Goal: Download file/media

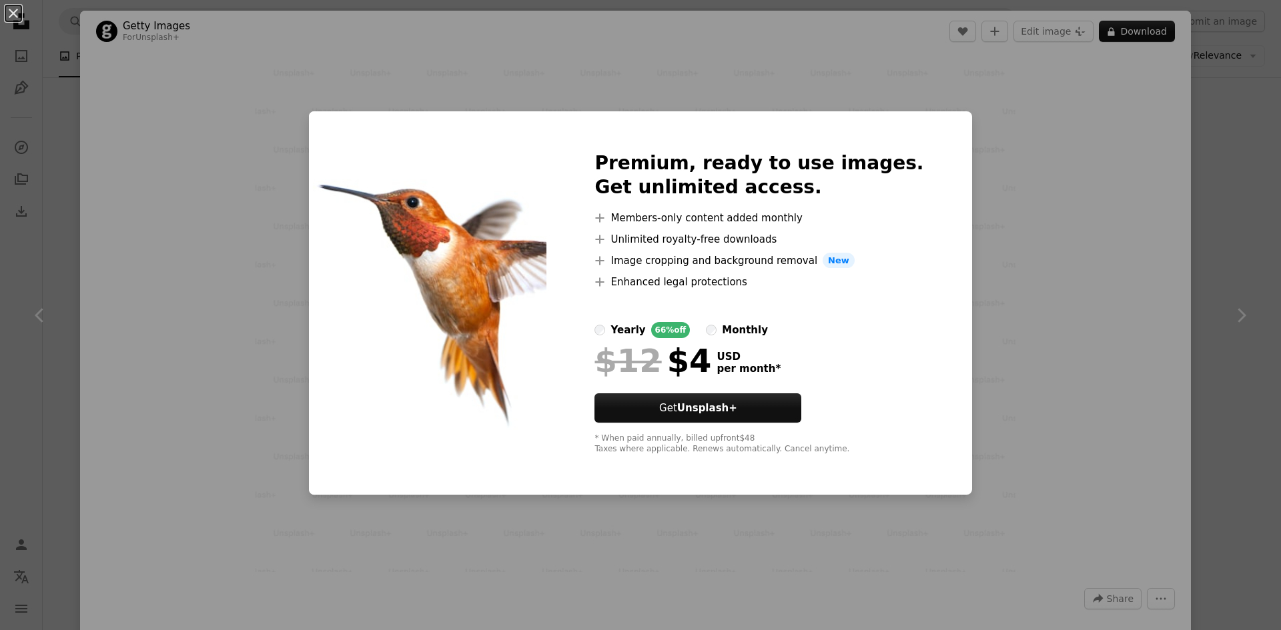
scroll to position [67, 0]
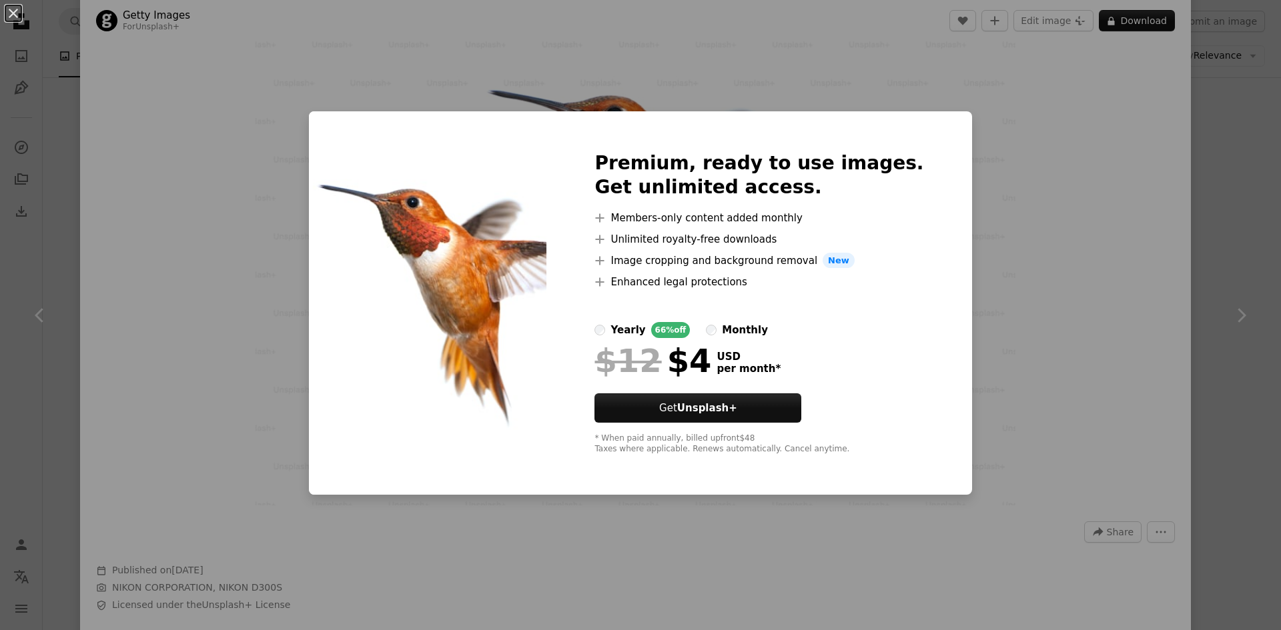
drag, startPoint x: 993, startPoint y: 78, endPoint x: 991, endPoint y: 117, distance: 38.7
click at [994, 78] on div "An X shape Premium, ready to use images. Get unlimited access. A plus sign Memb…" at bounding box center [640, 315] width 1281 height 630
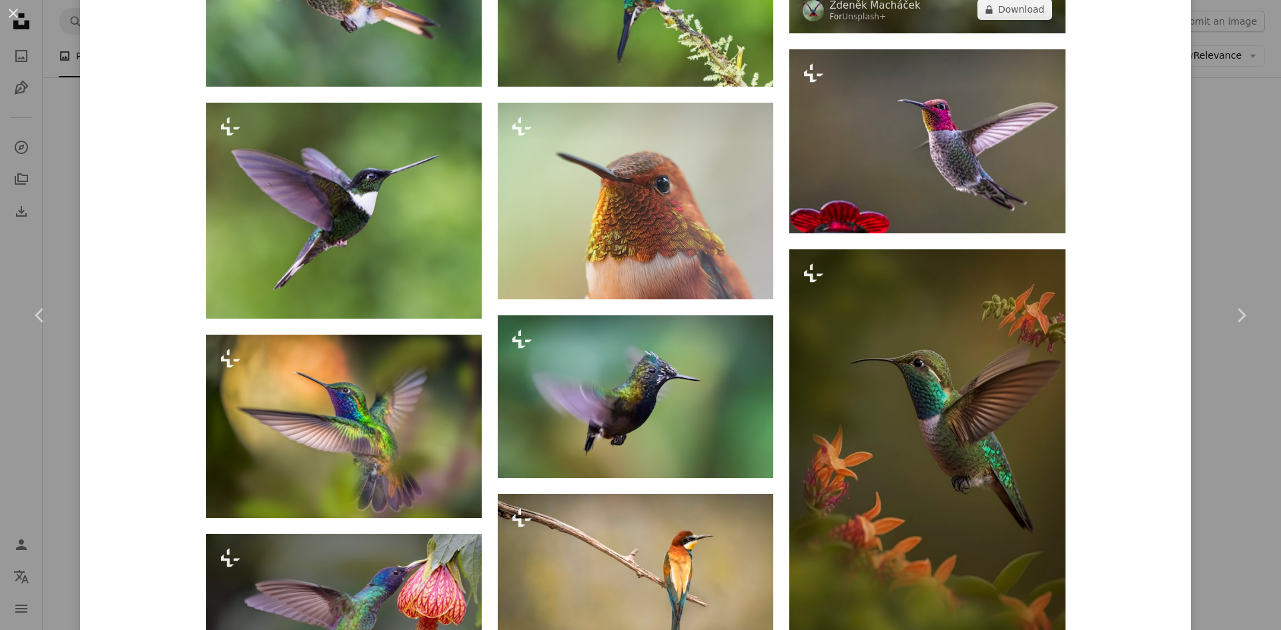
scroll to position [1201, 0]
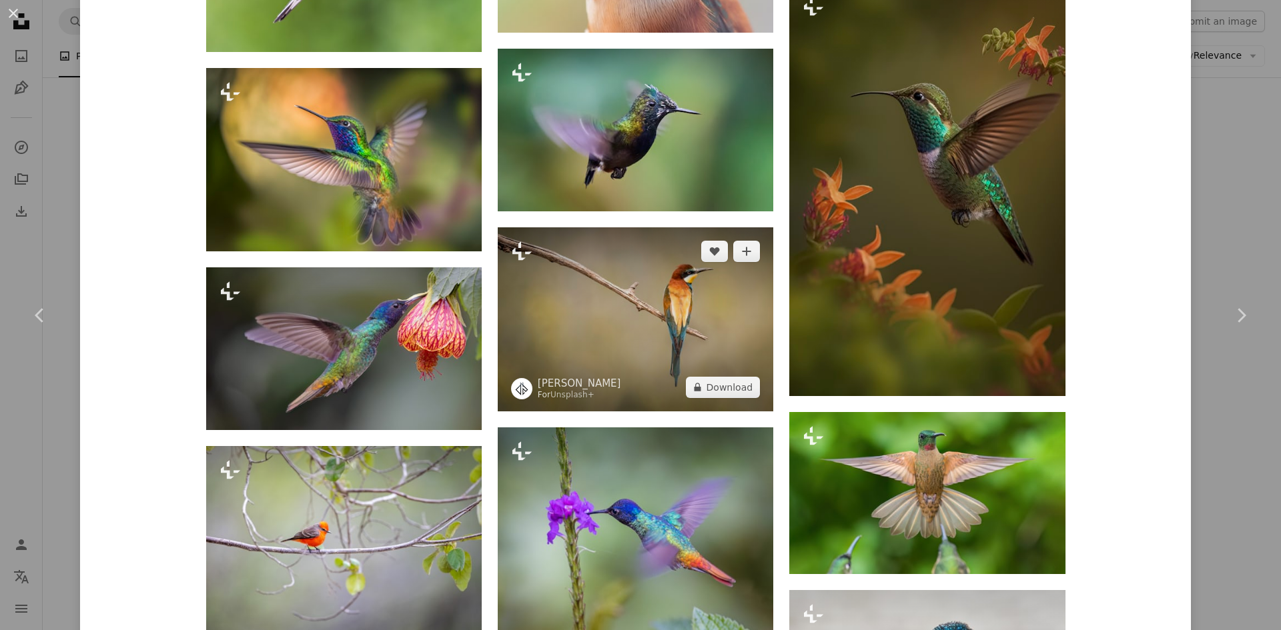
click at [630, 299] on img at bounding box center [635, 318] width 275 height 183
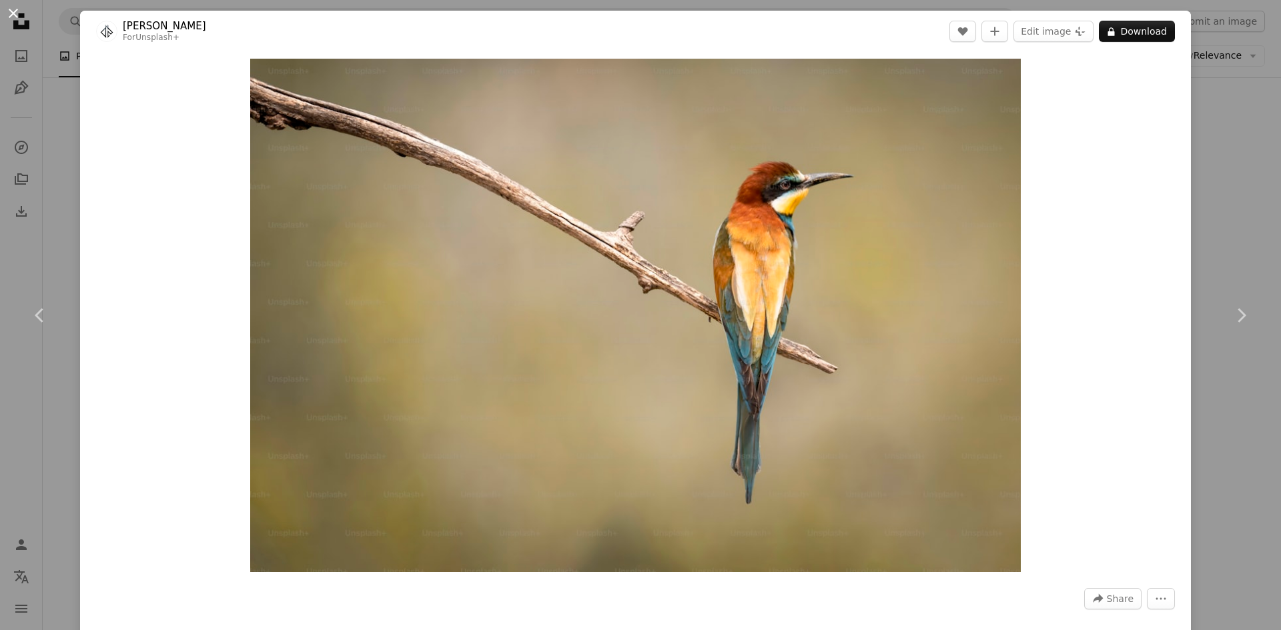
click at [18, 12] on button "An X shape" at bounding box center [13, 13] width 16 height 16
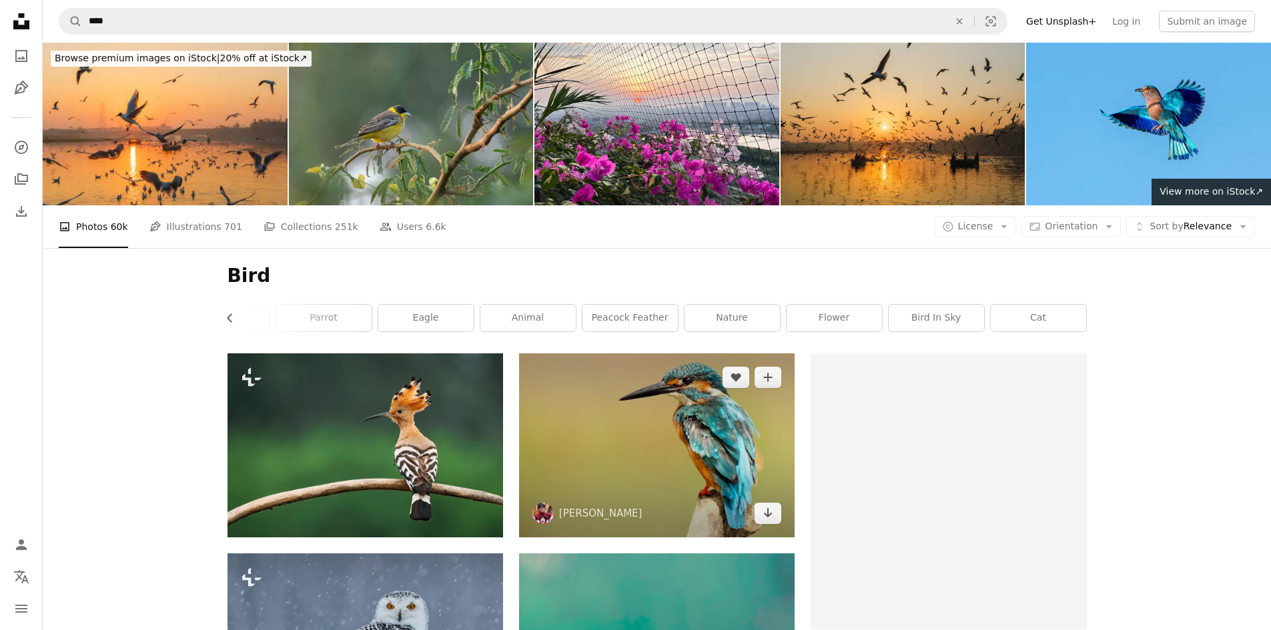
scroll to position [133, 0]
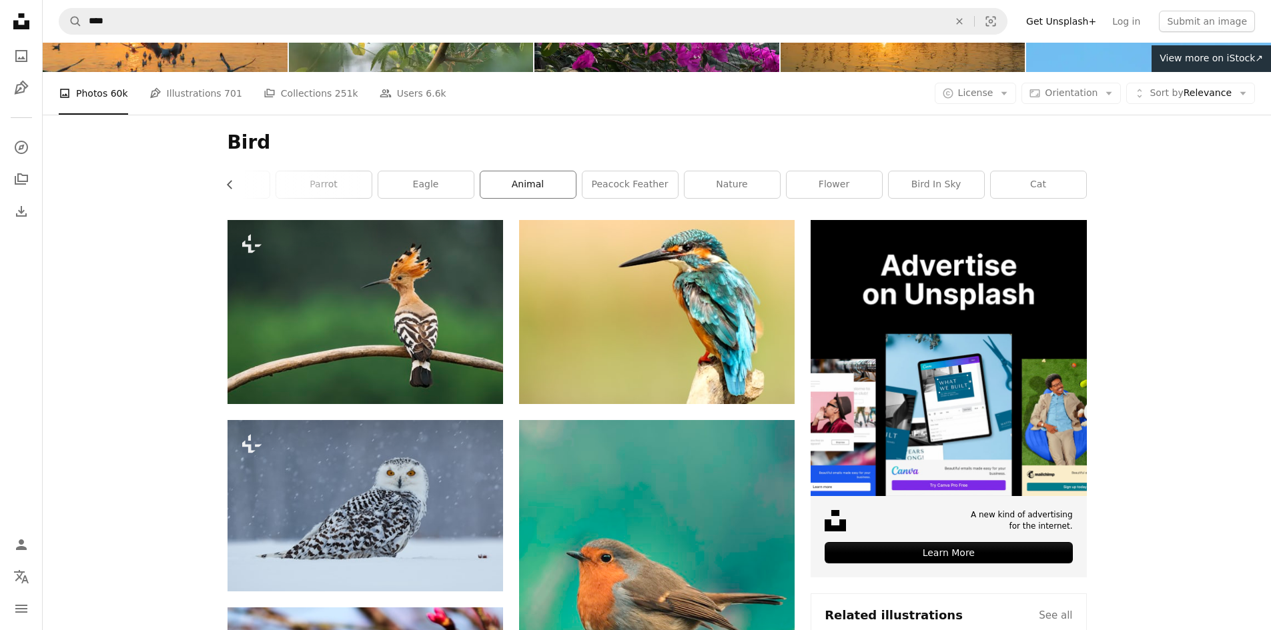
click at [530, 179] on link "animal" at bounding box center [527, 184] width 95 height 27
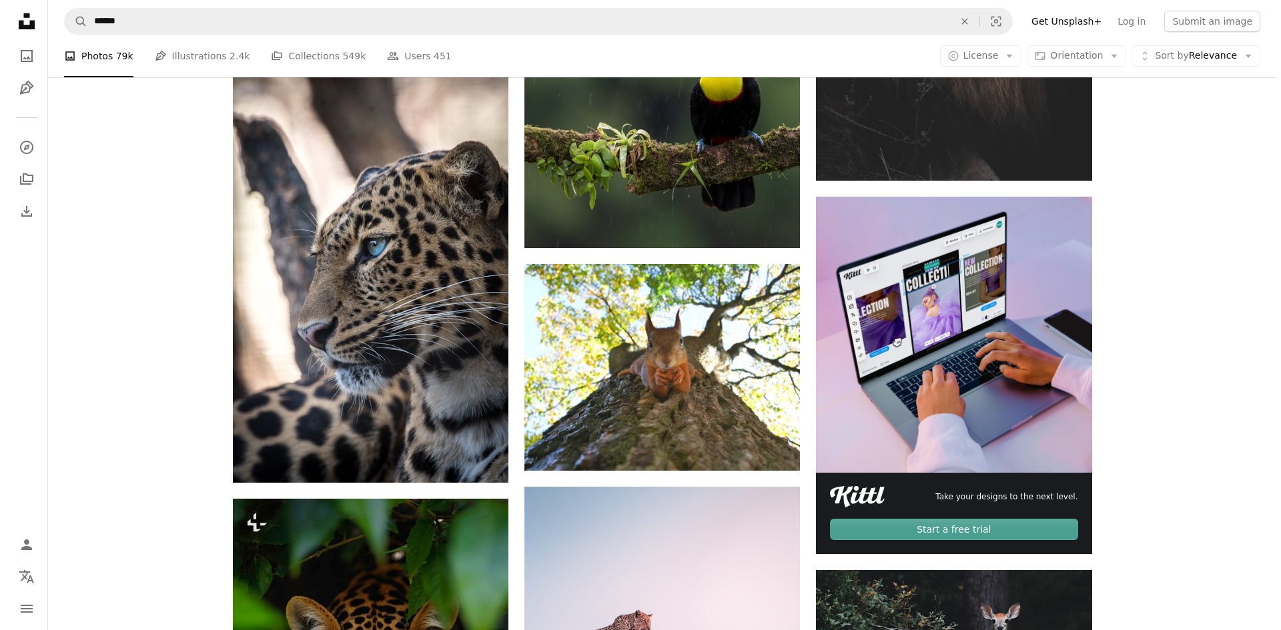
scroll to position [5870, 0]
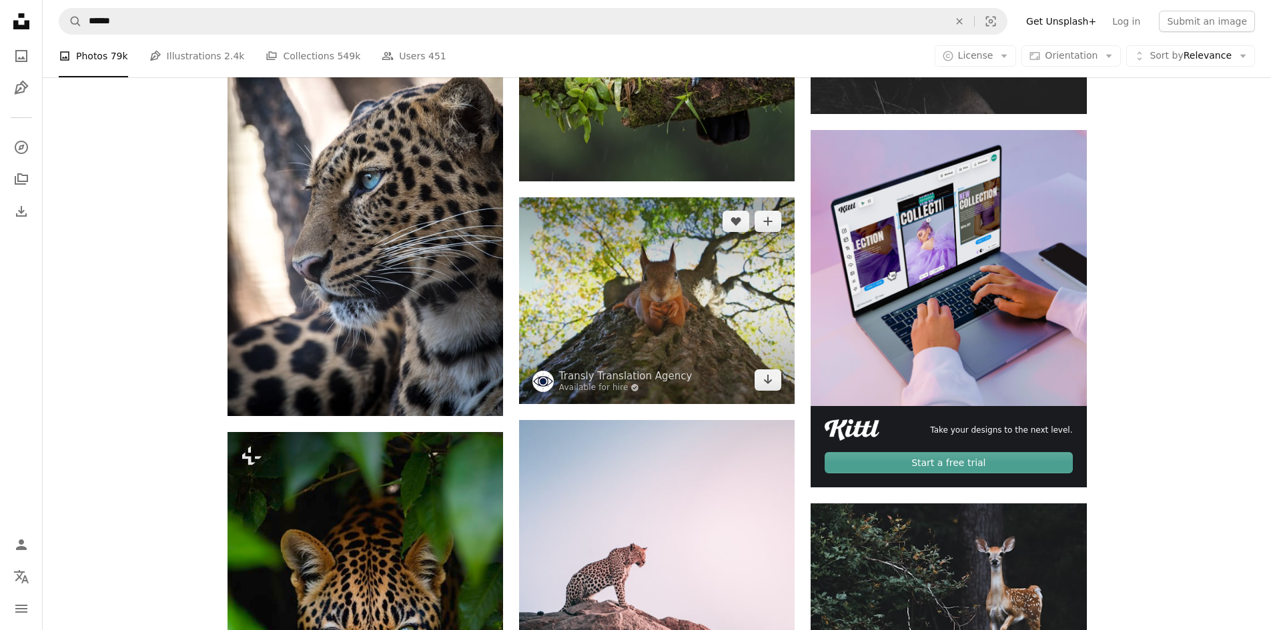
click at [656, 272] on img at bounding box center [656, 300] width 275 height 207
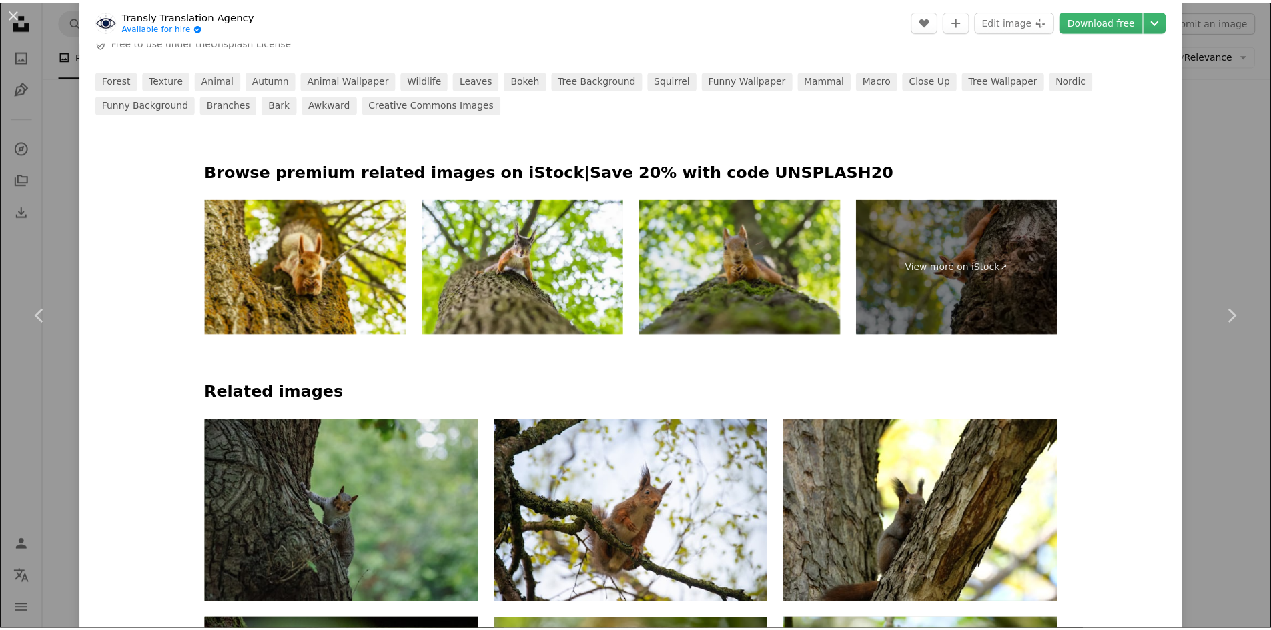
scroll to position [1067, 0]
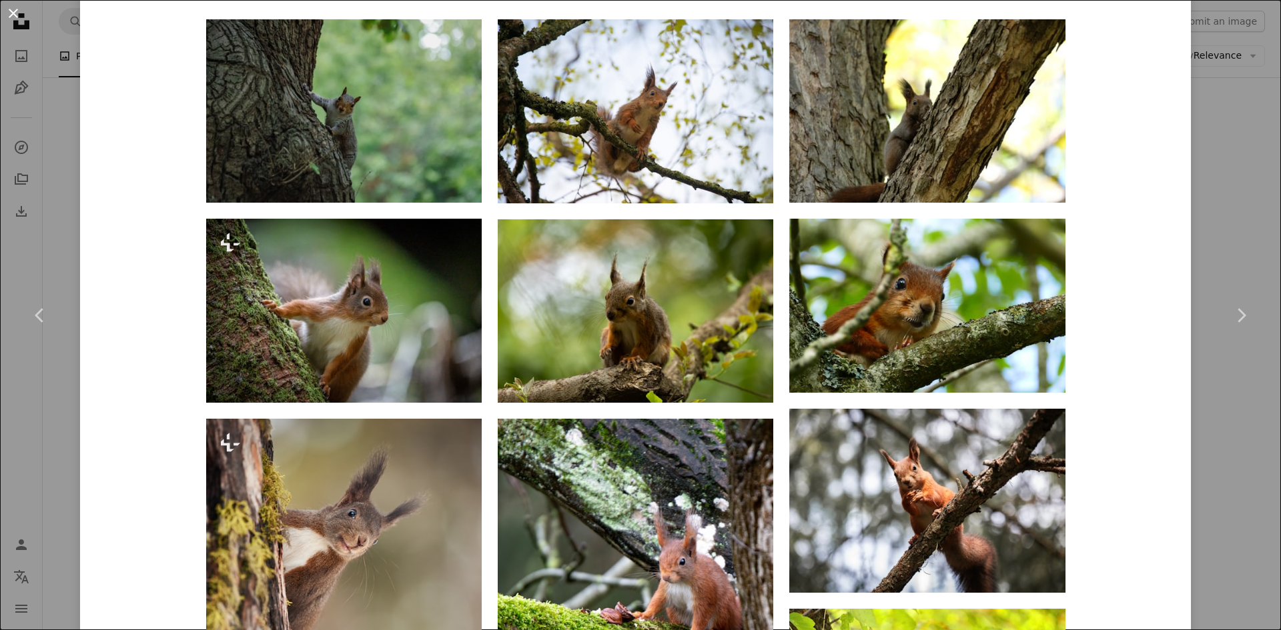
click at [15, 14] on button "An X shape" at bounding box center [13, 13] width 16 height 16
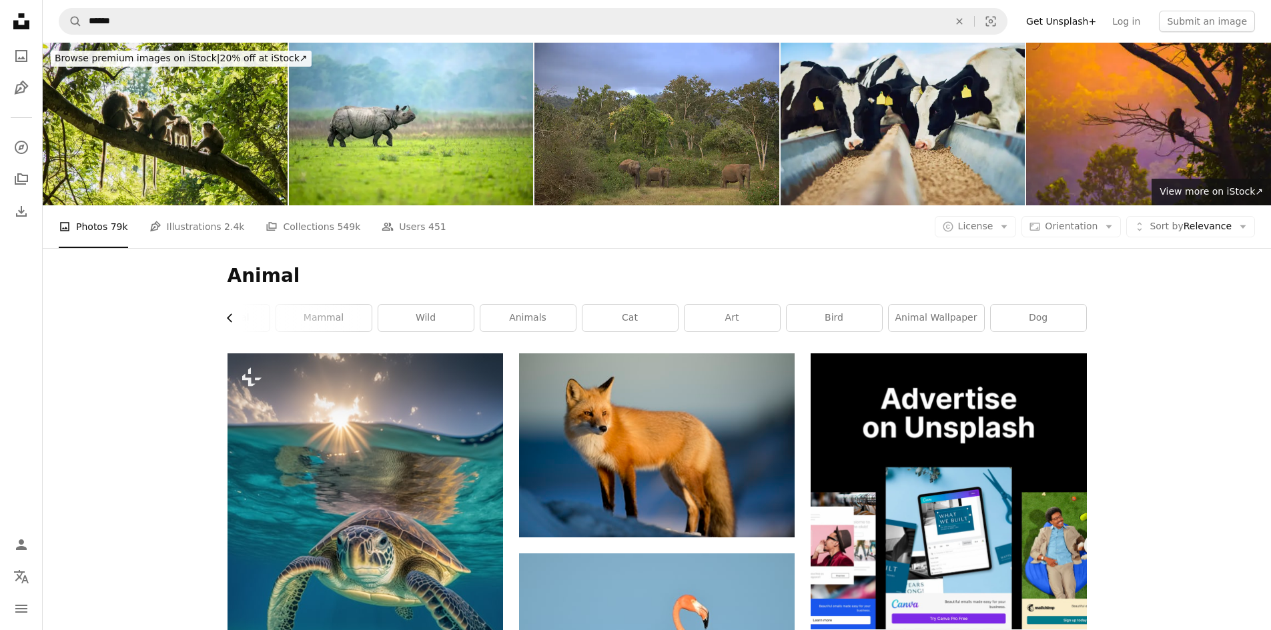
click at [223, 311] on icon "Chevron left" at bounding box center [229, 317] width 13 height 13
click at [225, 308] on div "Animal Chevron left Chevron right nature wildlife wallpaper wild animal mammal …" at bounding box center [656, 300] width 891 height 105
click at [434, 319] on link "wild animal" at bounding box center [421, 318] width 95 height 27
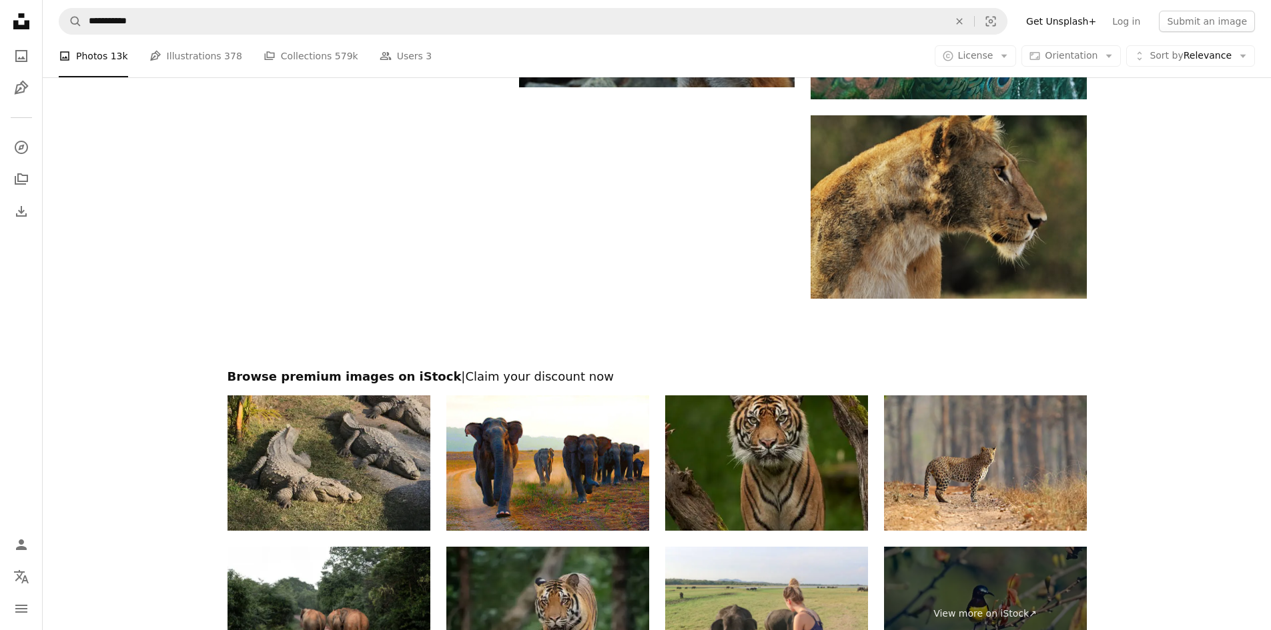
scroll to position [2335, 0]
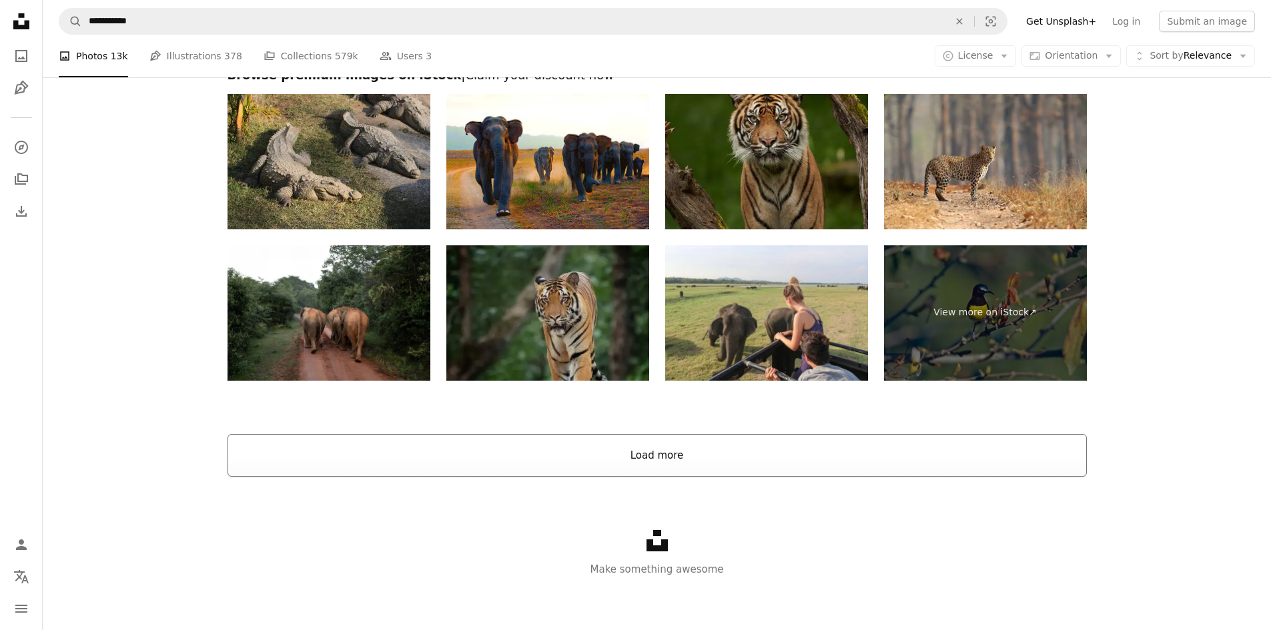
click at [720, 441] on button "Load more" at bounding box center [656, 455] width 859 height 43
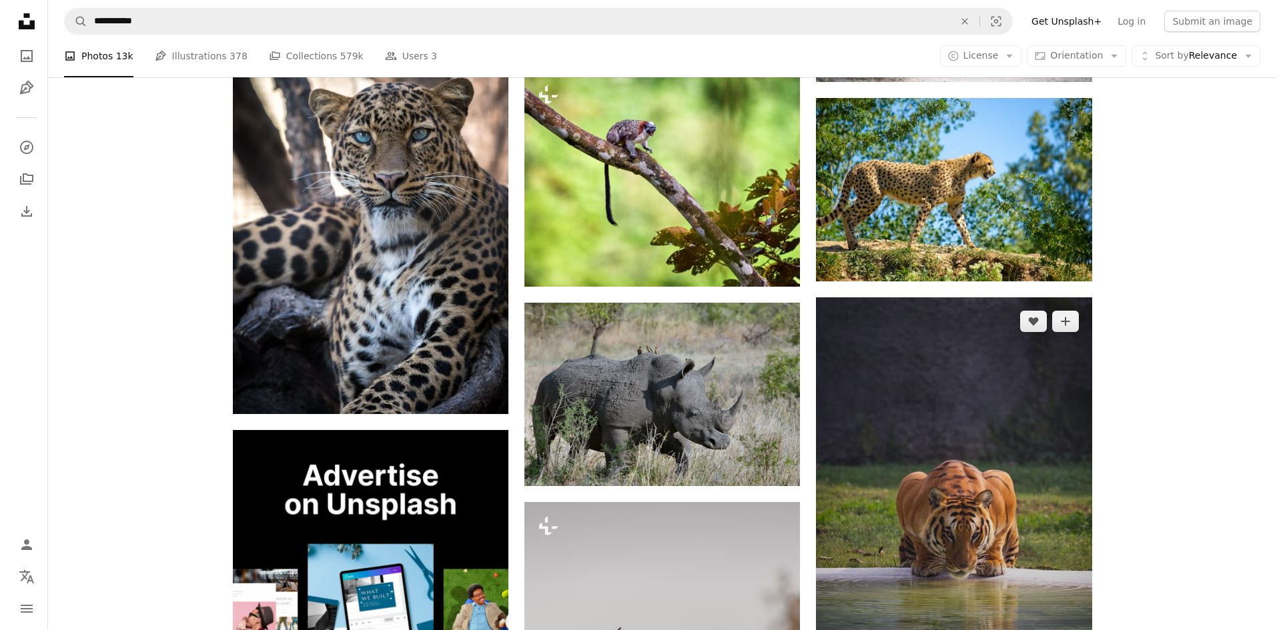
scroll to position [3343, 0]
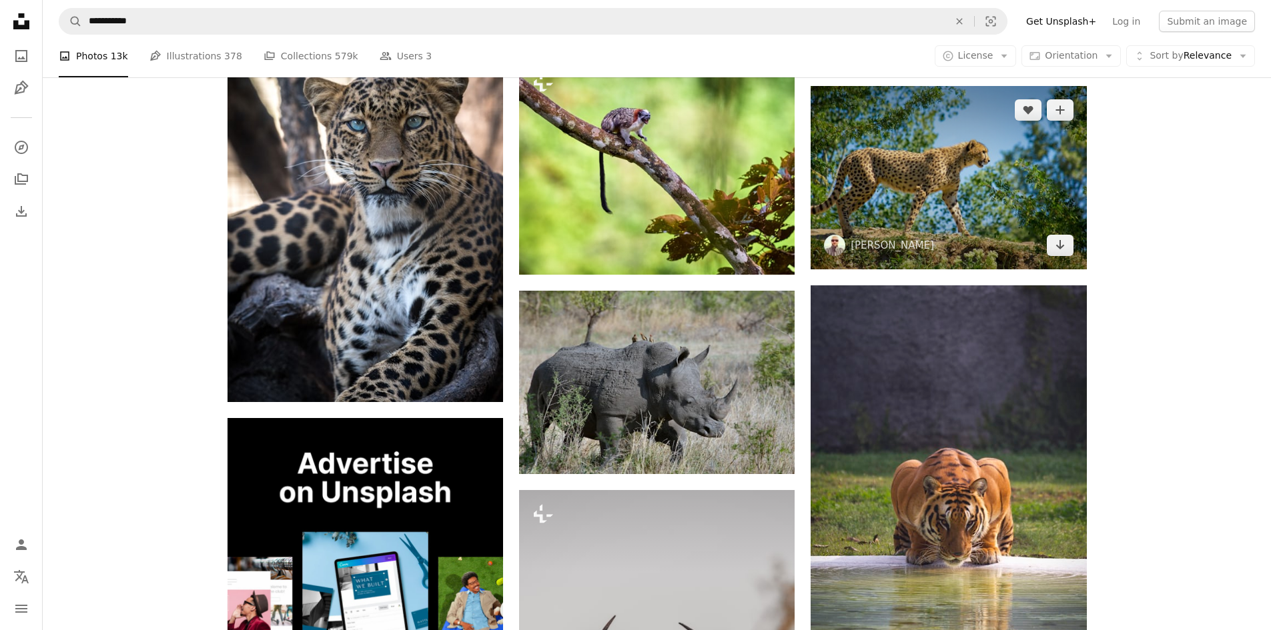
click at [919, 206] on img at bounding box center [947, 177] width 275 height 183
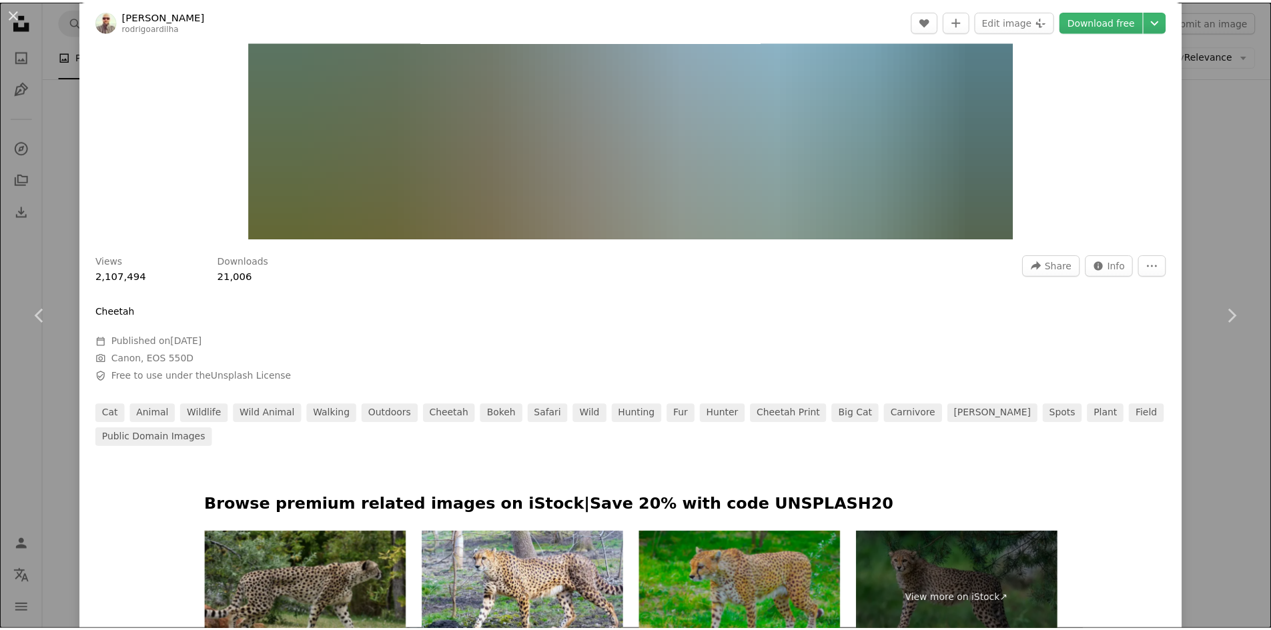
scroll to position [667, 0]
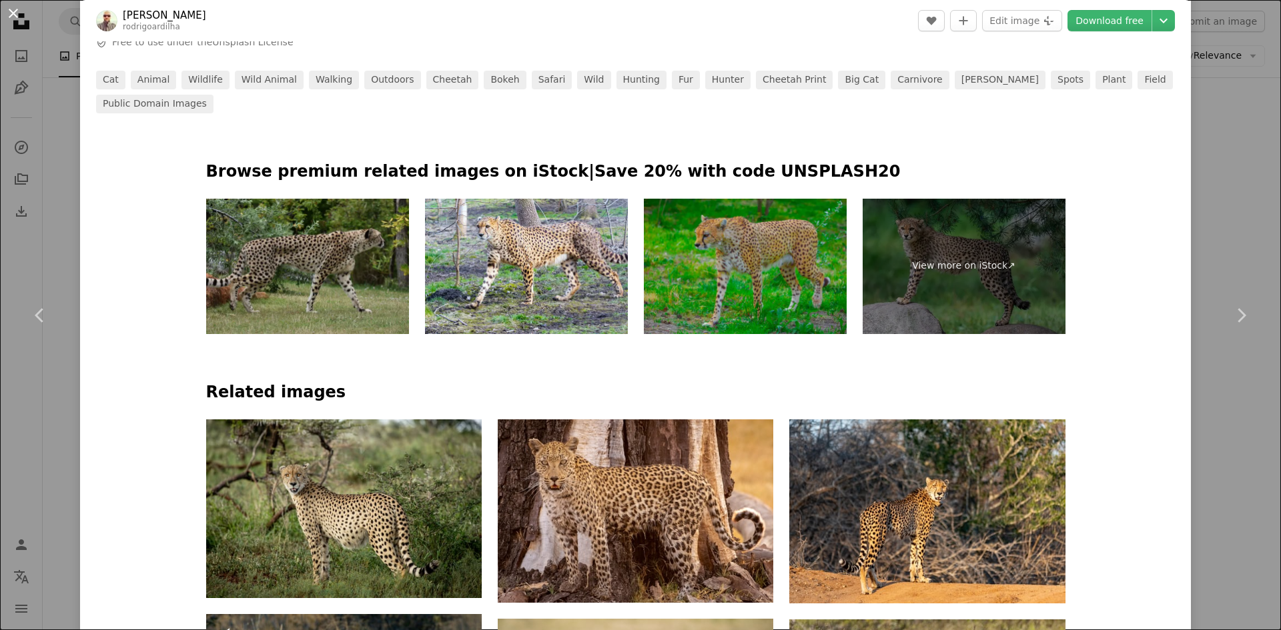
click at [13, 10] on button "An X shape" at bounding box center [13, 13] width 16 height 16
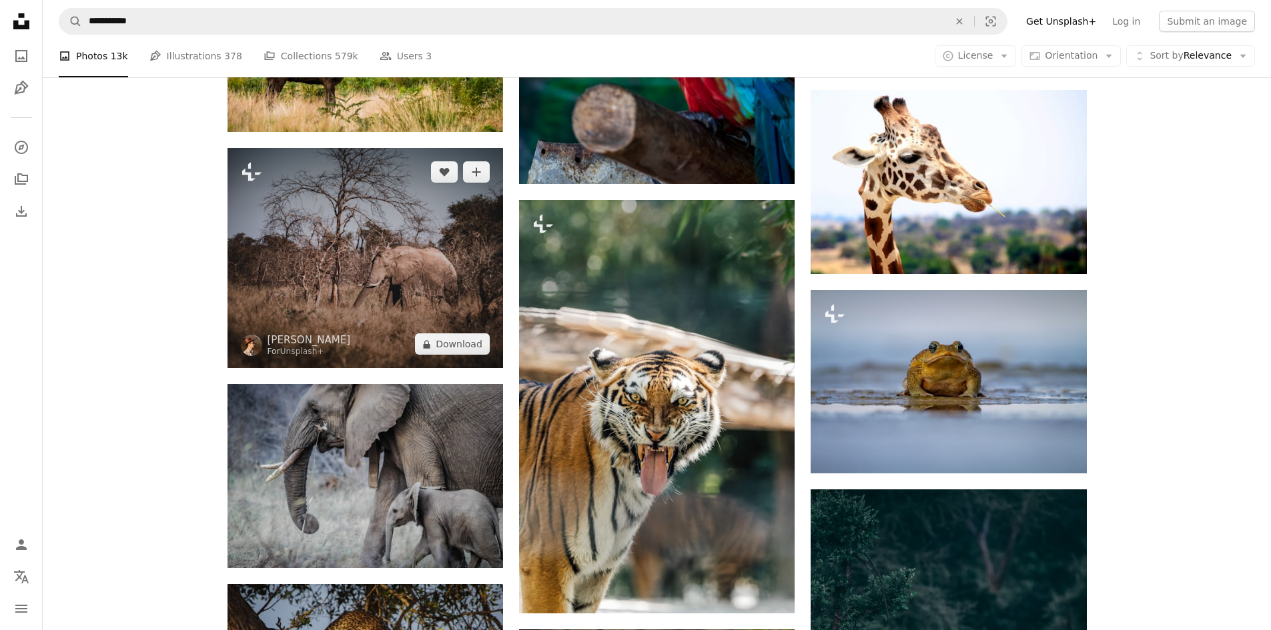
scroll to position [8479, 0]
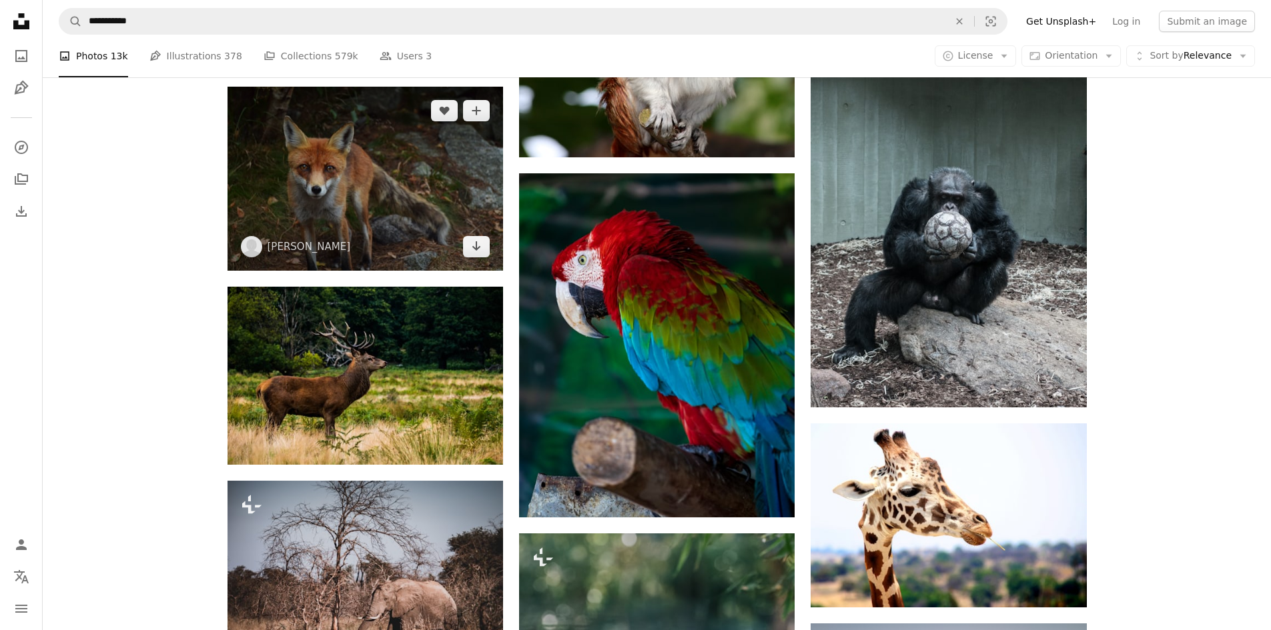
click at [330, 181] on img at bounding box center [364, 178] width 275 height 183
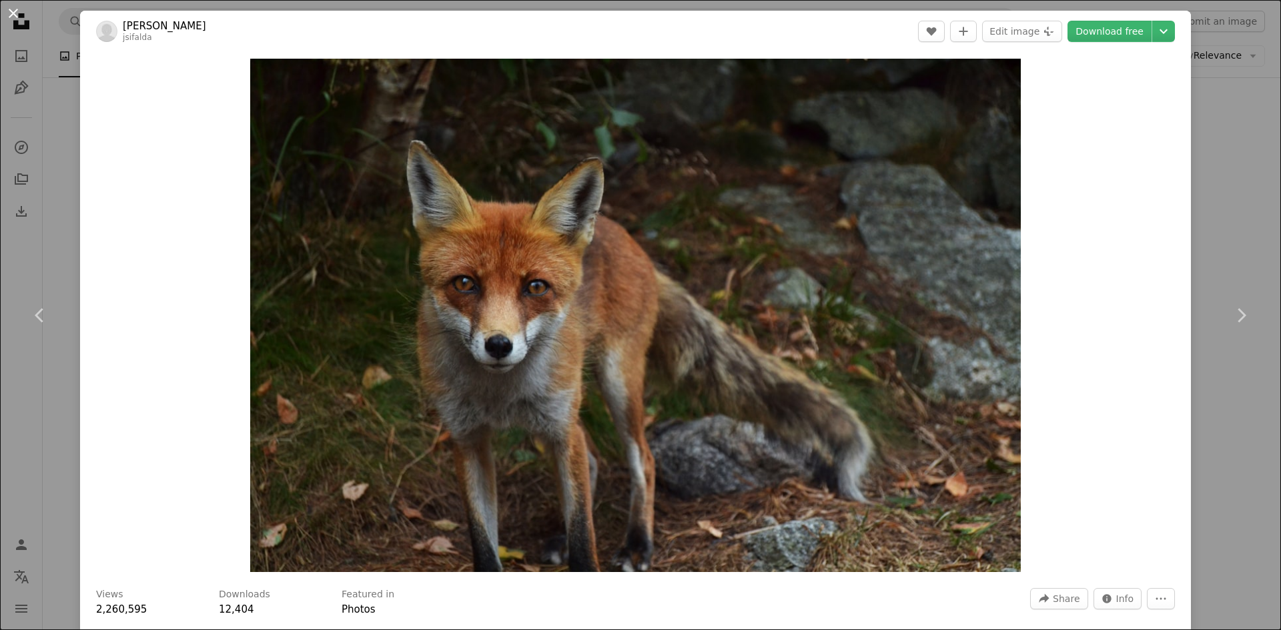
click at [13, 18] on button "An X shape" at bounding box center [13, 13] width 16 height 16
